Goal: Navigation & Orientation: Find specific page/section

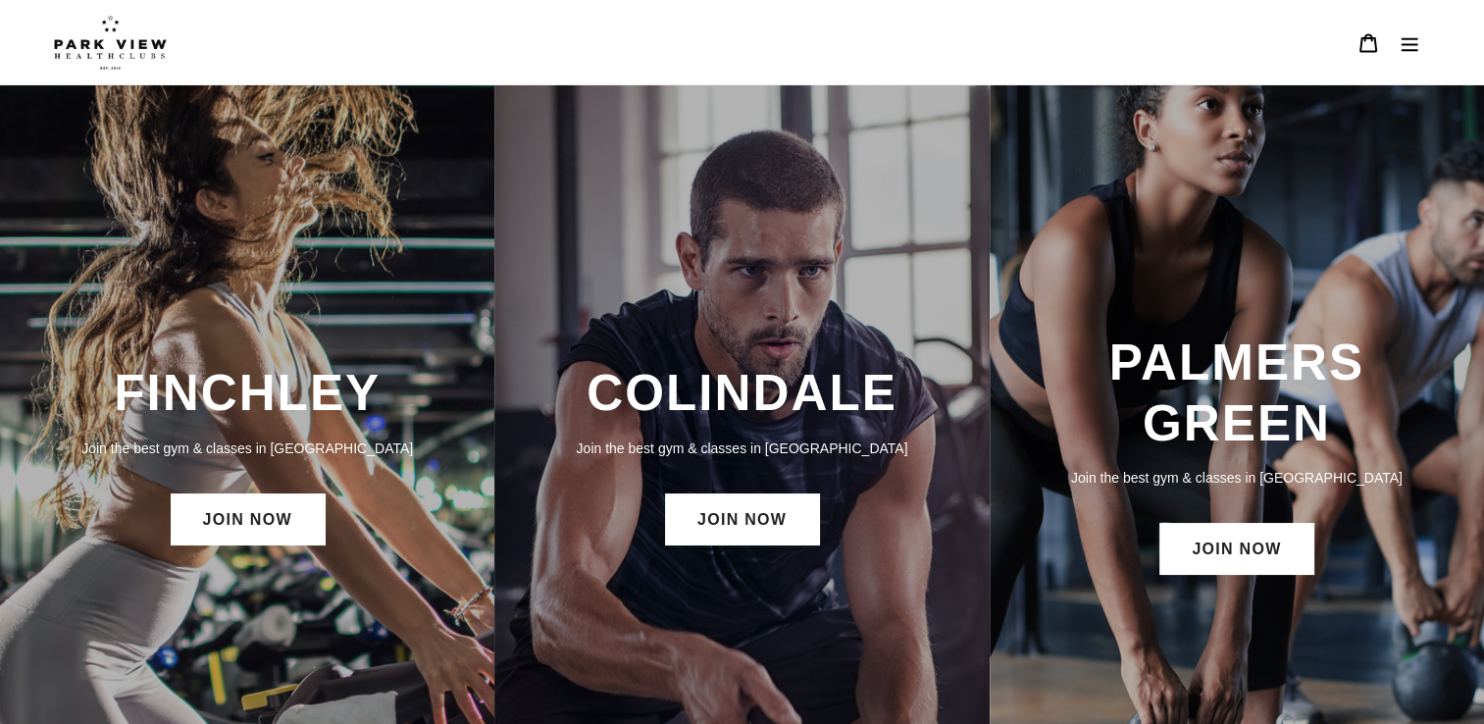
click at [1412, 45] on icon "Menu" at bounding box center [1410, 44] width 17 height 14
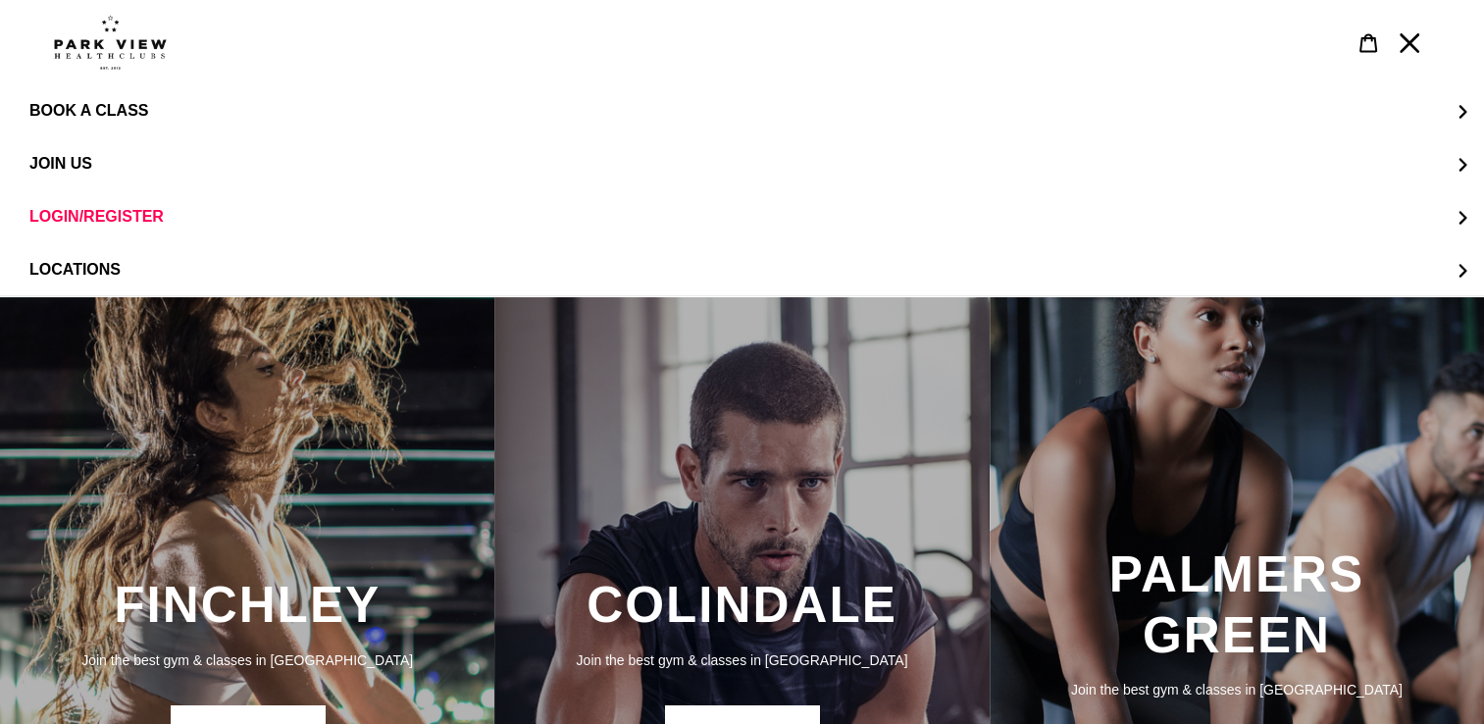
click at [99, 73] on div at bounding box center [725, 42] width 1342 height 84
click at [115, 57] on img at bounding box center [110, 42] width 113 height 55
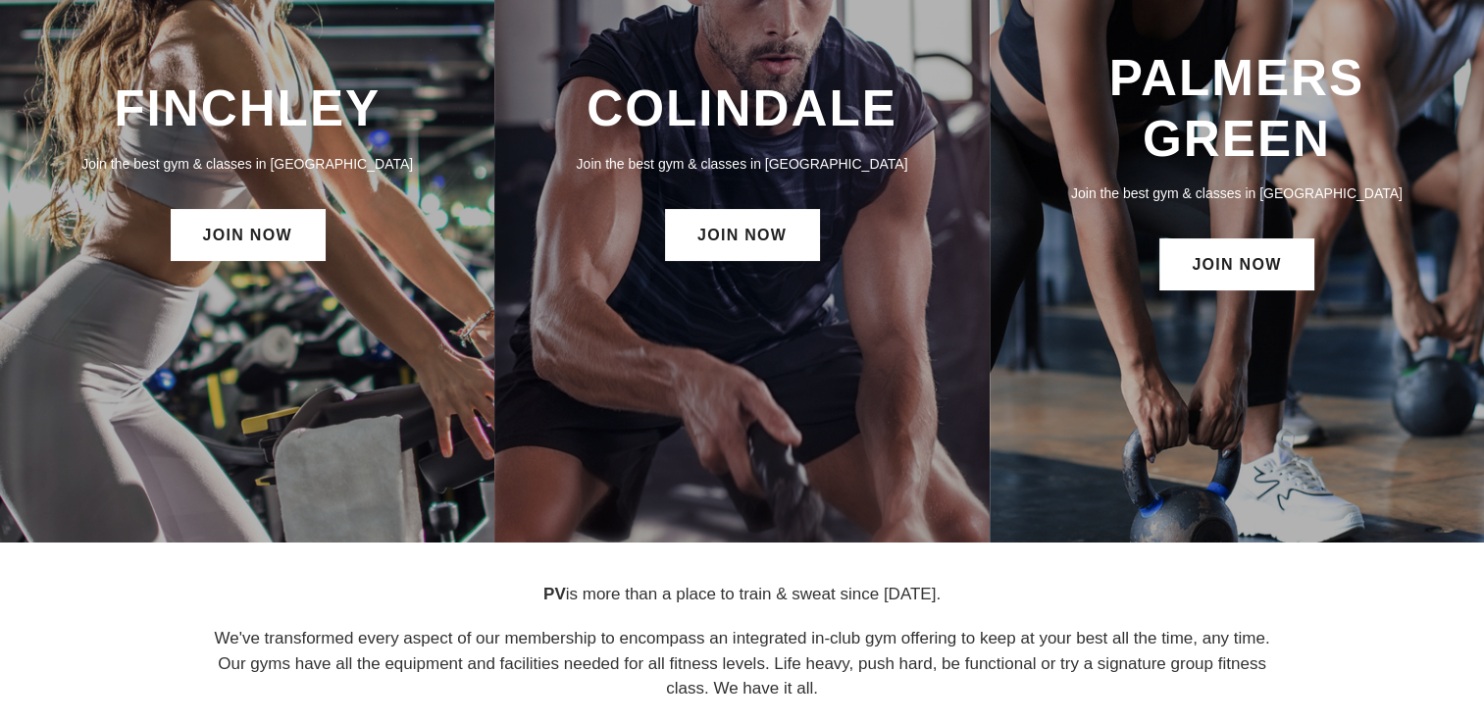
scroll to position [286, 0]
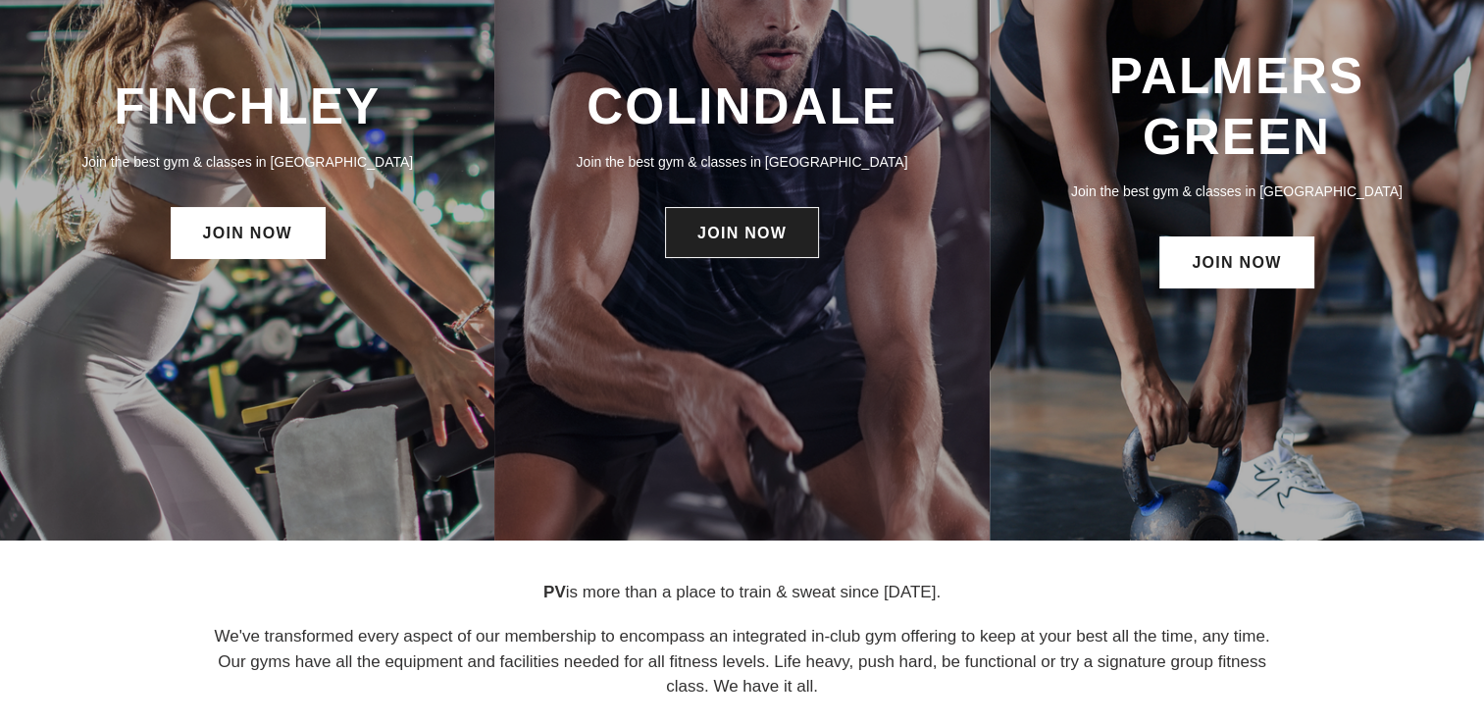
click at [803, 237] on link "JOIN NOW" at bounding box center [742, 232] width 154 height 51
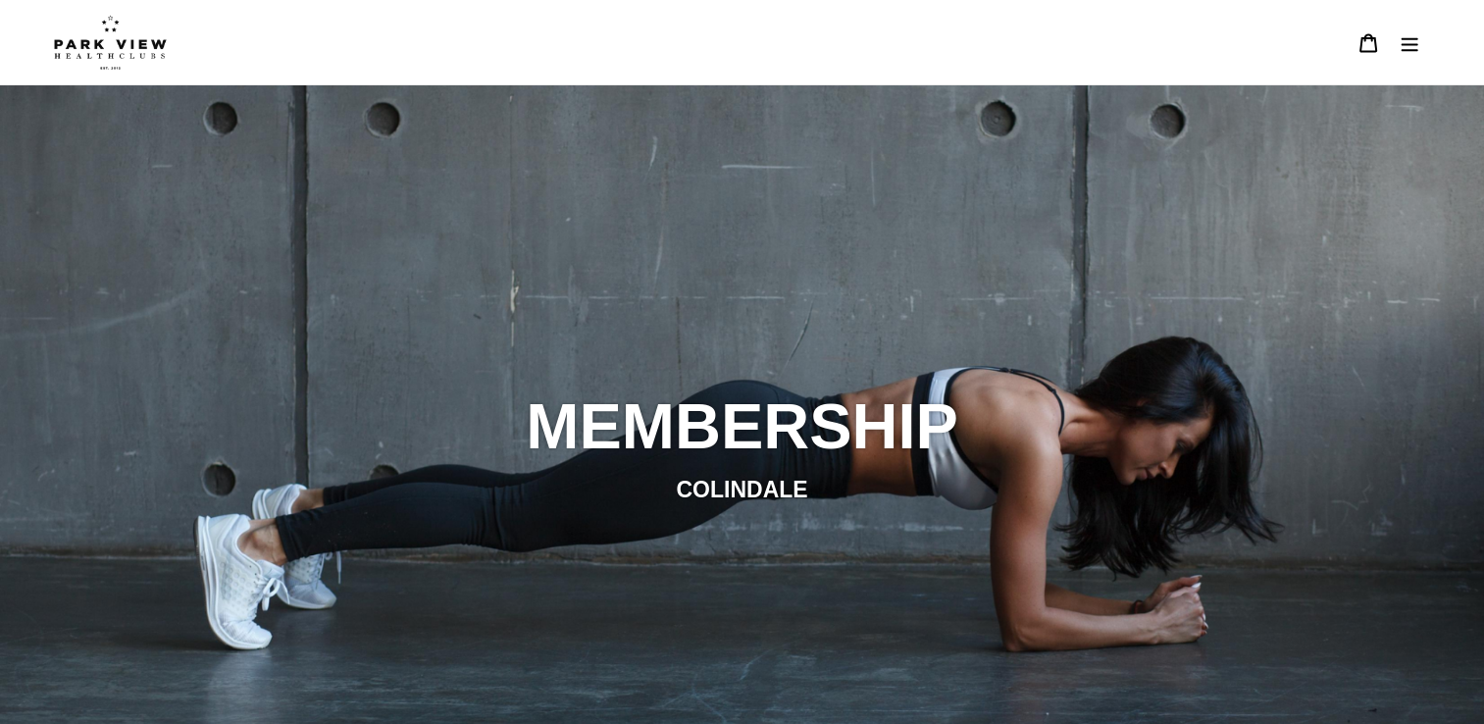
click at [1409, 46] on icon "Menu" at bounding box center [1410, 43] width 20 height 20
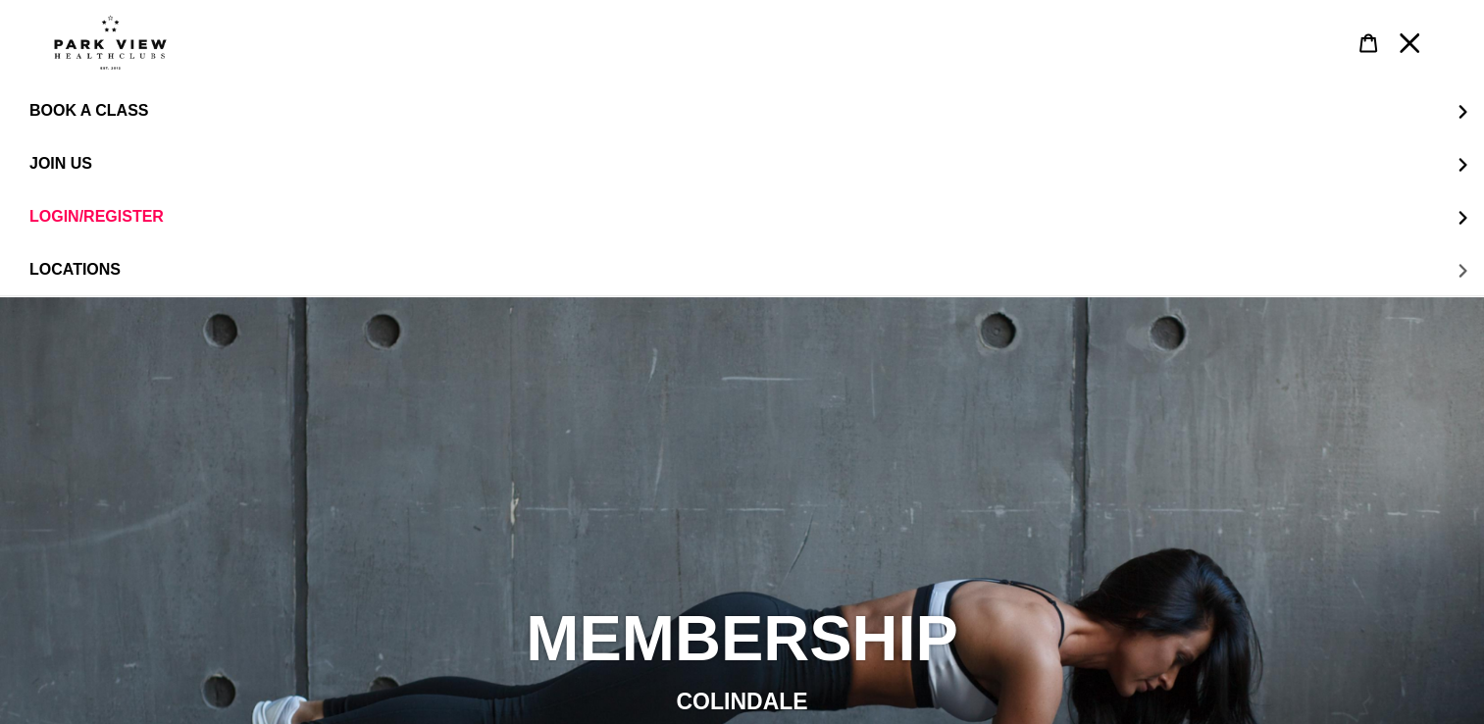
click at [89, 273] on span "LOCATIONS" at bounding box center [74, 270] width 91 height 18
click at [112, 159] on span "Colindale" at bounding box center [114, 164] width 91 height 18
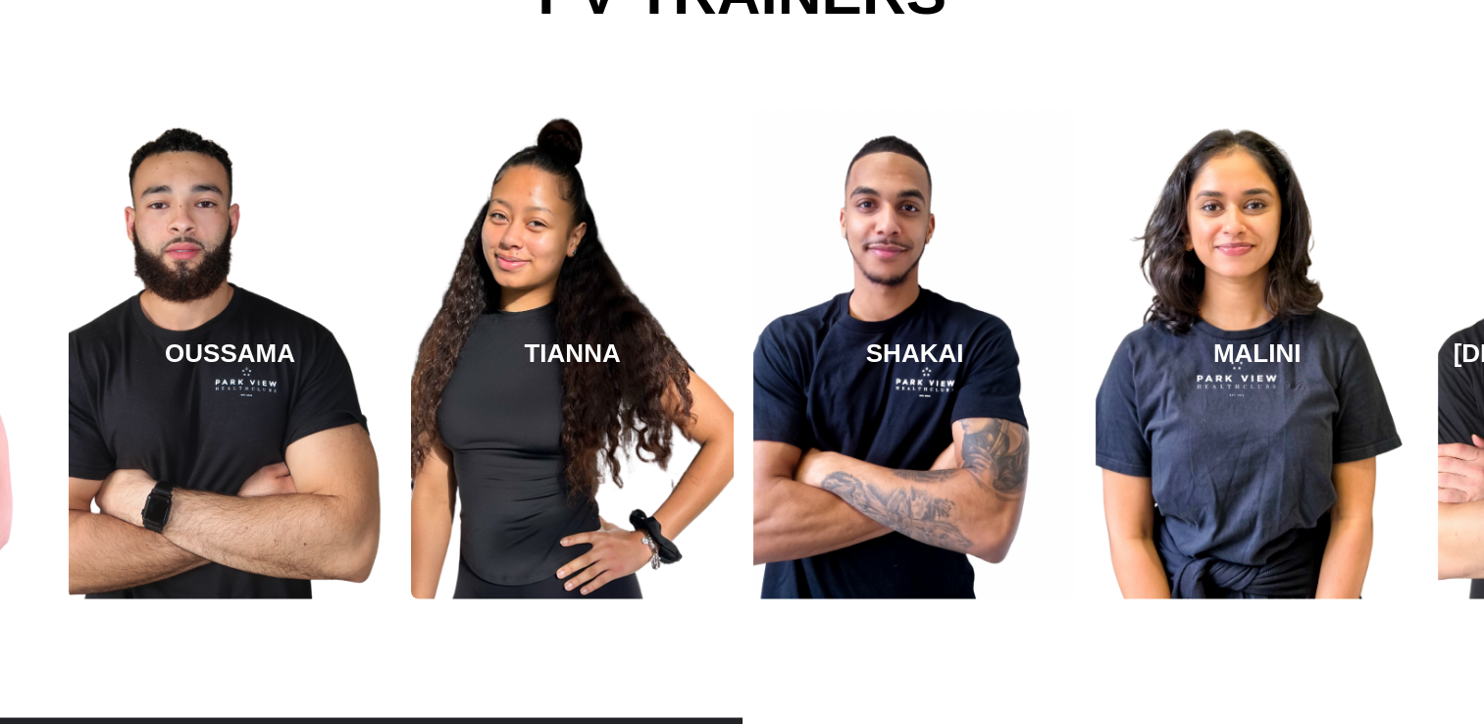
scroll to position [3272, 0]
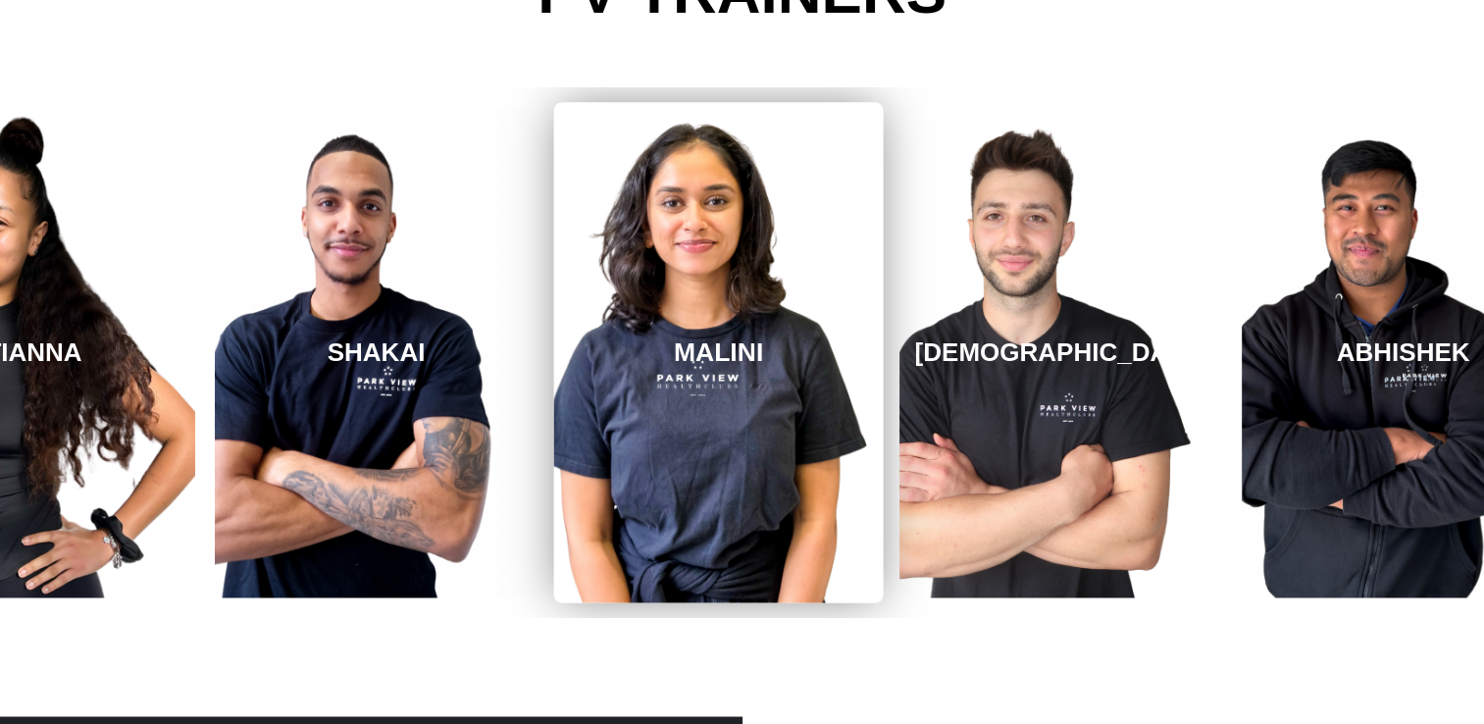
drag, startPoint x: 1279, startPoint y: 382, endPoint x: 741, endPoint y: 465, distance: 544.9
click at [741, 465] on link "MALINI" at bounding box center [719, 352] width 330 height 500
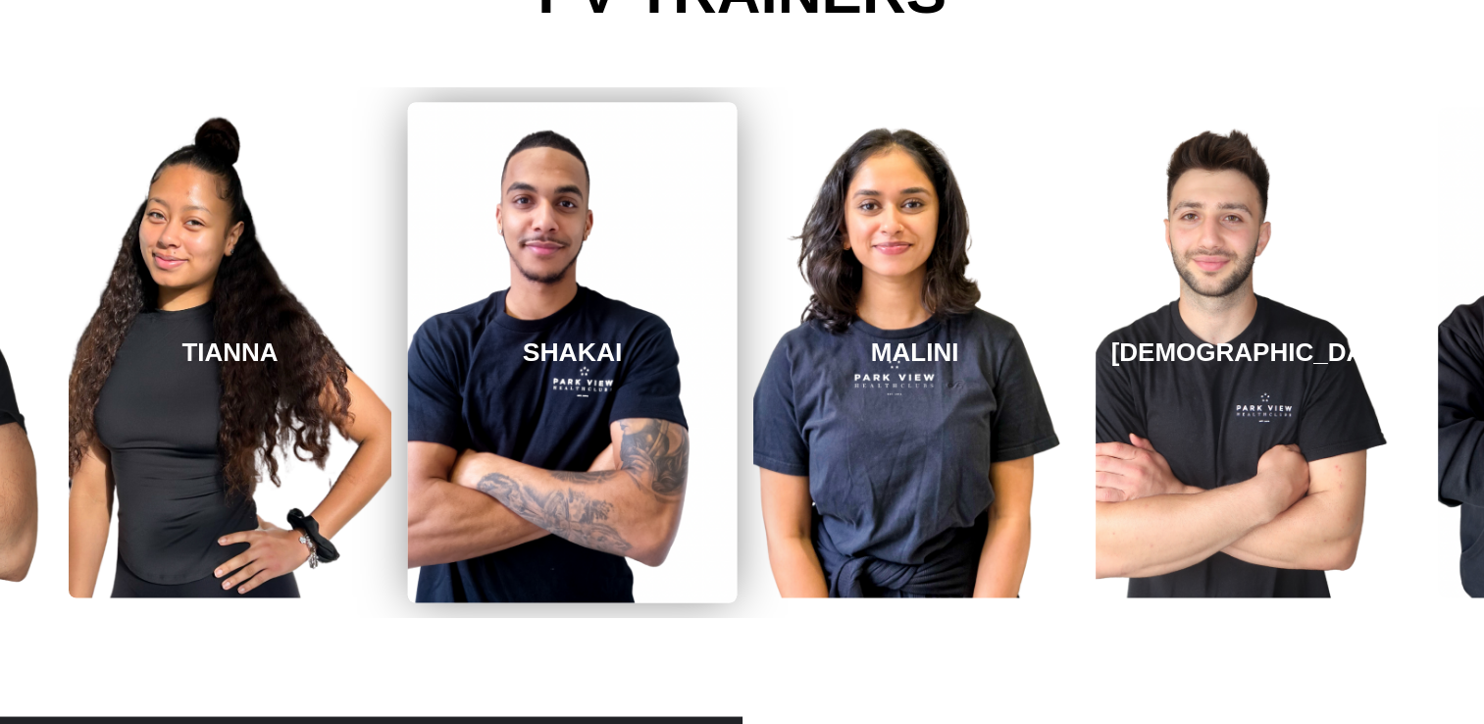
drag, startPoint x: 741, startPoint y: 465, endPoint x: 682, endPoint y: 469, distance: 59.0
click at [682, 469] on div "REBECCA OUSSAMA TIANNA SHAKAI MALINI SHAYAN ABHISHEK REBECCA" at bounding box center [230, 352] width 6504 height 530
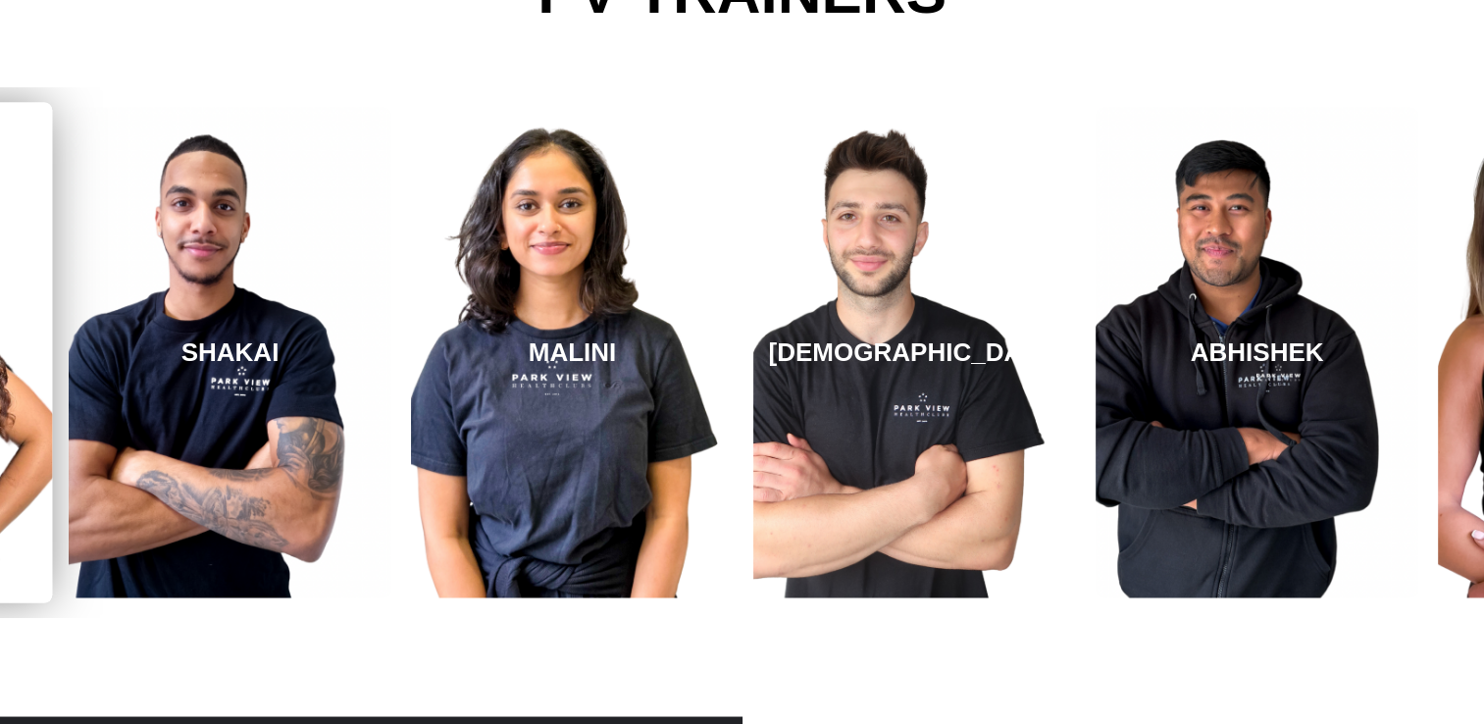
drag, startPoint x: 1160, startPoint y: 389, endPoint x: 0, endPoint y: 499, distance: 1165.6
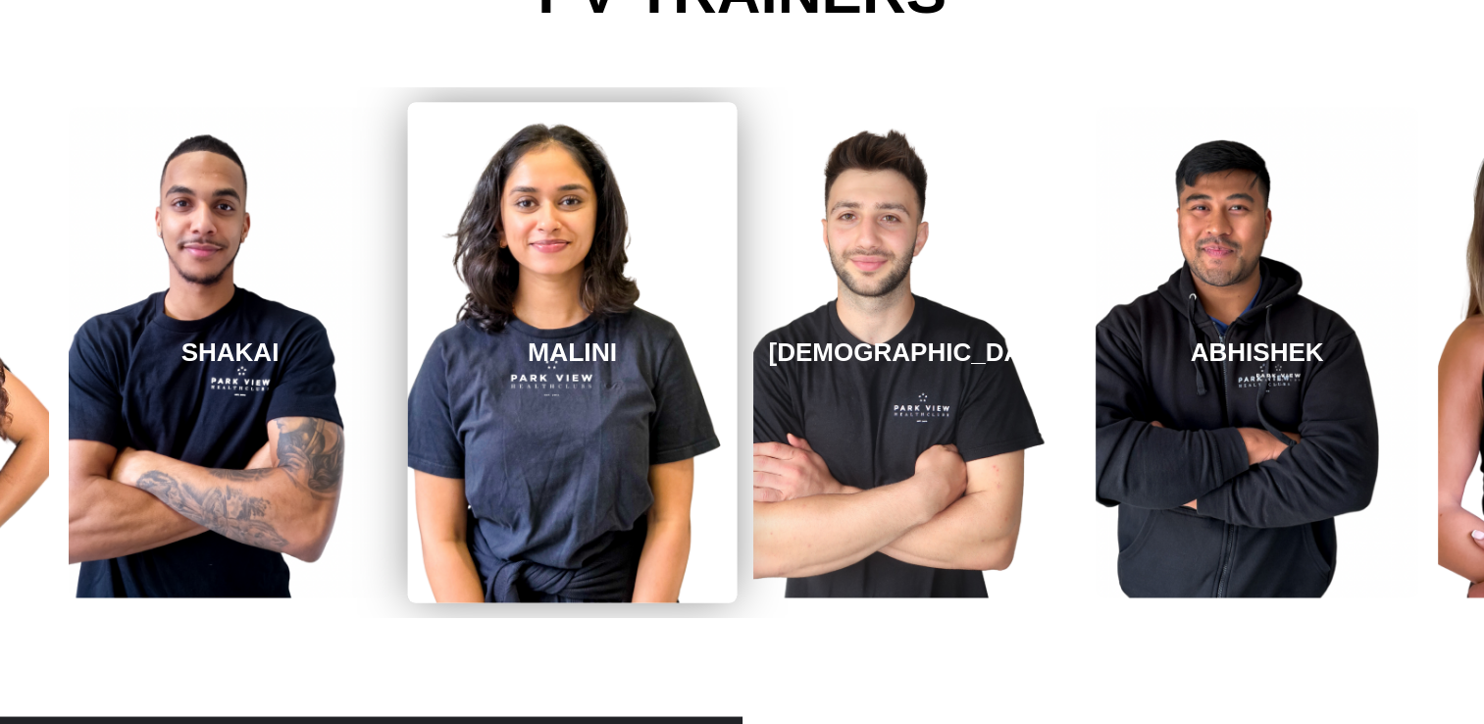
click at [463, 347] on link "MALINI" at bounding box center [573, 352] width 330 height 500
